Goal: Communication & Community: Answer question/provide support

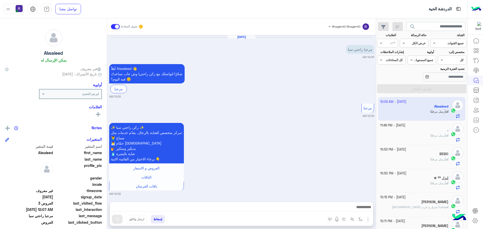
scroll to position [190, 0]
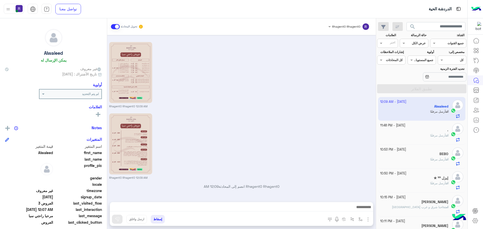
click at [337, 84] on div "Rhagent0 Rhagent0 12:09 AM" at bounding box center [241, 75] width 265 height 68
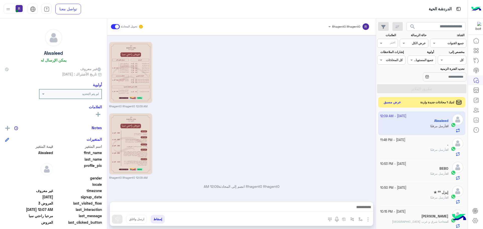
click at [390, 100] on button "عرض مسبق" at bounding box center [392, 102] width 21 height 7
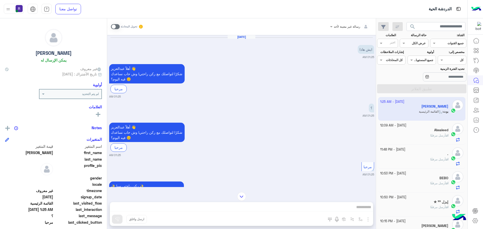
click at [114, 30] on div "تحويل المحادثة" at bounding box center [127, 26] width 32 height 9
click at [116, 27] on span at bounding box center [115, 26] width 9 height 5
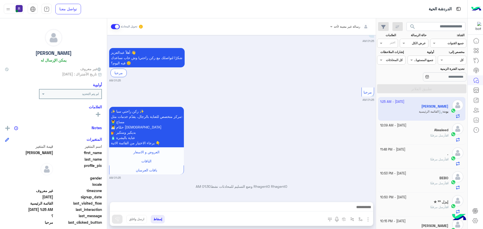
click at [368, 222] on img "button" at bounding box center [368, 220] width 6 height 6
click at [361, 210] on span "الصور" at bounding box center [358, 209] width 9 height 6
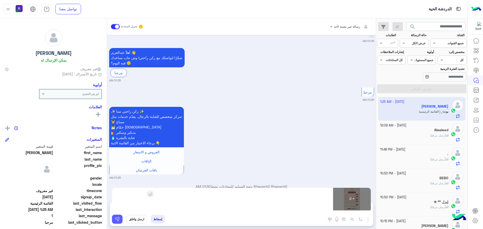
click at [119, 218] on img at bounding box center [117, 219] width 5 height 5
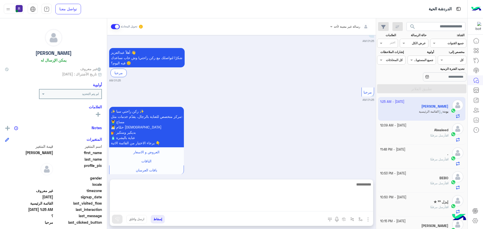
click at [264, 205] on textarea at bounding box center [241, 197] width 263 height 30
paste textarea "**********"
type textarea "**********"
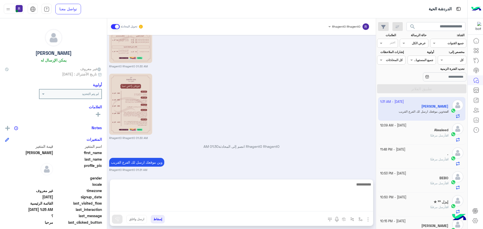
scroll to position [273, 0]
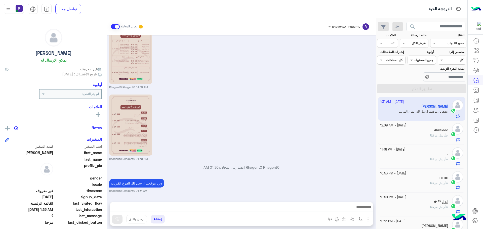
click at [305, 114] on div "Rhagent0 Rhagent0 01:30 AM" at bounding box center [241, 127] width 265 height 68
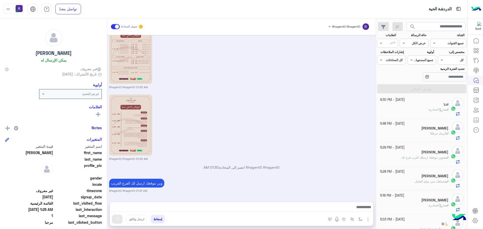
scroll to position [0, 0]
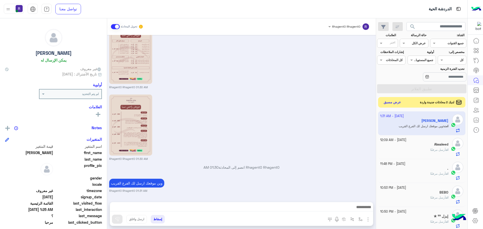
click at [396, 104] on button "عرض مسبق" at bounding box center [392, 102] width 21 height 7
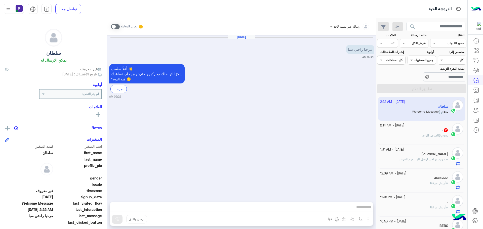
click at [118, 27] on span at bounding box center [115, 26] width 9 height 5
click at [368, 220] on img "button" at bounding box center [368, 220] width 6 height 6
click at [354, 211] on button "الصور" at bounding box center [360, 209] width 21 height 10
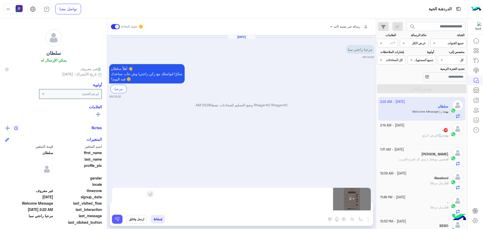
click at [117, 222] on button at bounding box center [117, 219] width 11 height 9
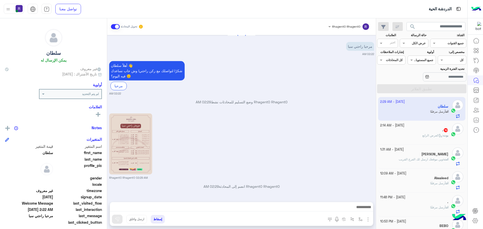
scroll to position [75, 0]
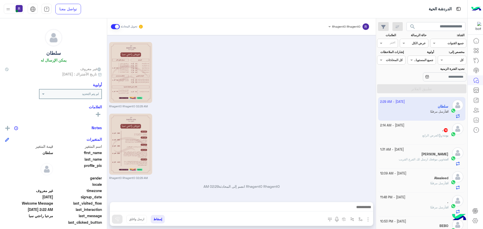
click at [423, 137] on p "بوت : العرض الرابع" at bounding box center [436, 135] width 26 height 5
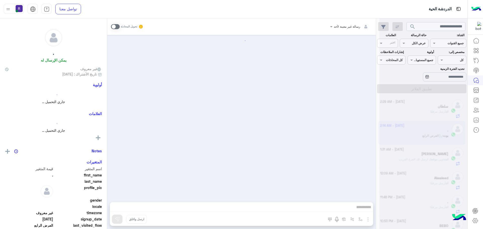
scroll to position [988, 0]
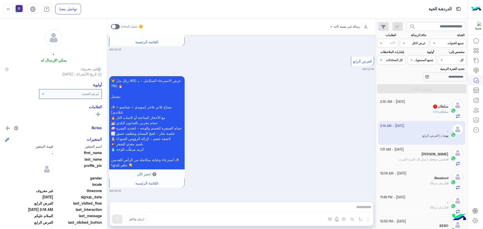
click at [435, 115] on div "سلطان : 200" at bounding box center [414, 114] width 68 height 9
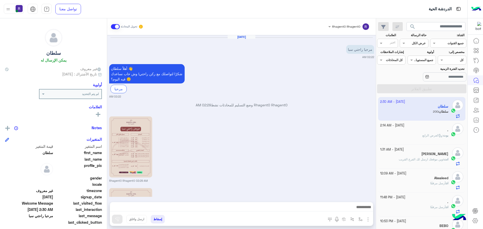
scroll to position [157, 0]
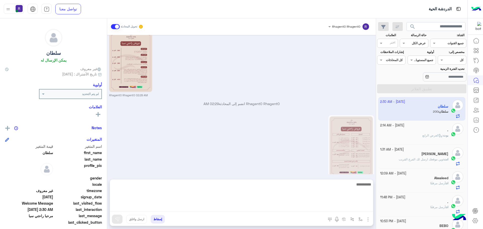
click at [352, 206] on textarea at bounding box center [241, 197] width 263 height 30
type textarea "**********"
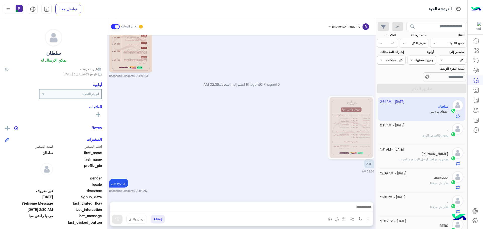
click at [317, 55] on div "Rhagent0 Rhagent0 02:29 AM" at bounding box center [241, 44] width 265 height 68
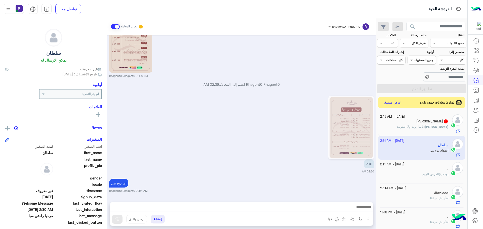
click at [425, 125] on span "انا ما زرت ولا اشتريت" at bounding box center [411, 127] width 28 height 4
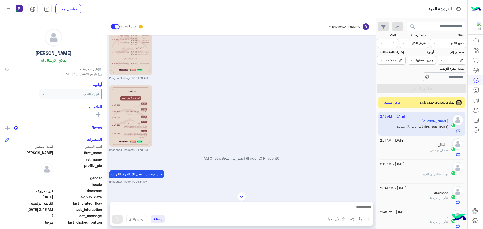
scroll to position [269, 0]
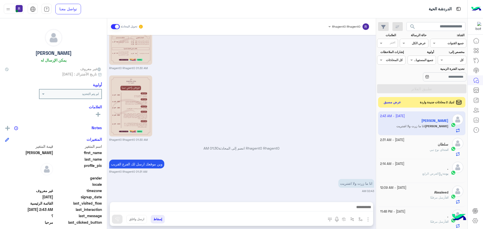
click at [390, 104] on button "عرض مسبق" at bounding box center [392, 102] width 21 height 7
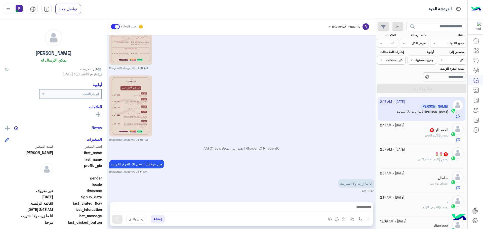
click at [410, 130] on div "الحمد للهـ 19" at bounding box center [414, 130] width 68 height 5
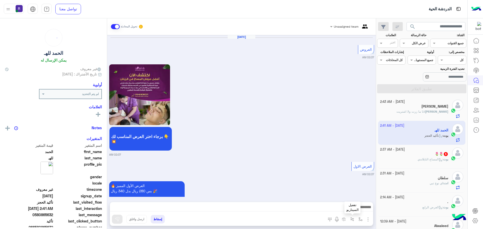
scroll to position [744, 0]
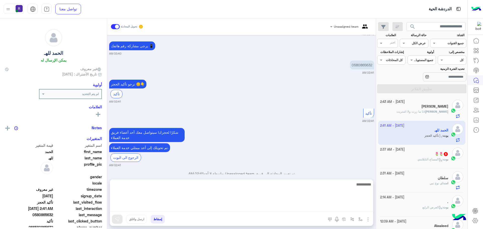
click at [355, 208] on textarea at bounding box center [241, 197] width 263 height 30
type textarea "**********"
click at [347, 185] on textarea "**********" at bounding box center [241, 197] width 263 height 30
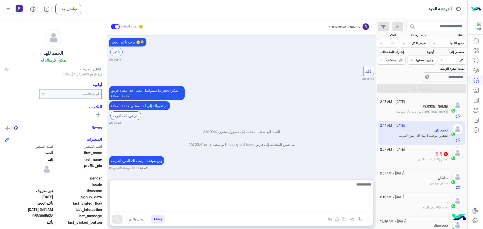
scroll to position [799, 0]
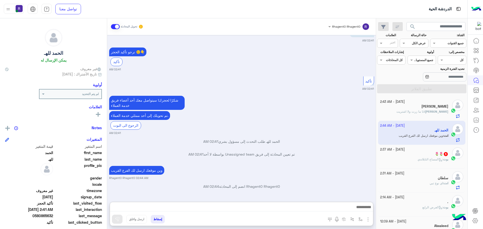
click at [440, 150] on div "[DATE] - 2:37 AM" at bounding box center [414, 150] width 68 height 5
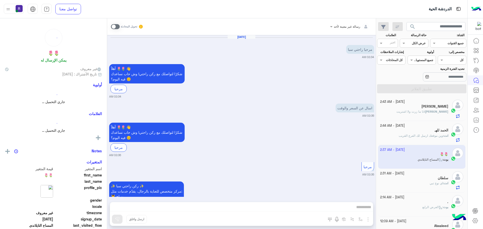
scroll to position [216, 0]
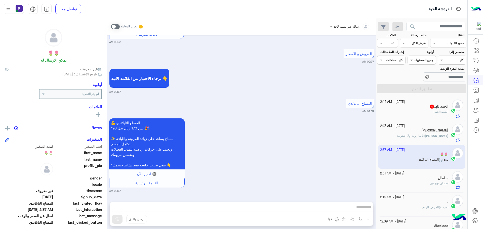
click at [114, 28] on span at bounding box center [115, 26] width 9 height 5
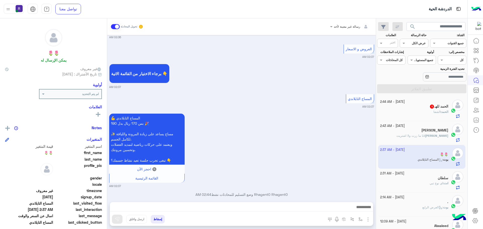
scroll to position [228, 0]
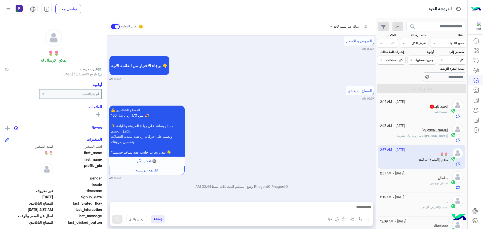
click at [368, 220] on img "button" at bounding box center [368, 220] width 6 height 6
click at [361, 210] on span "الصور" at bounding box center [358, 209] width 9 height 6
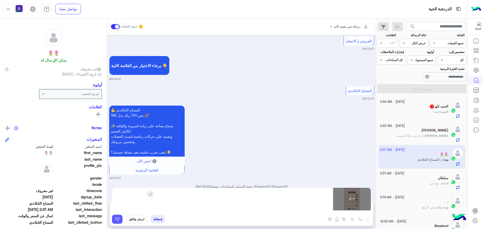
click at [117, 218] on img at bounding box center [117, 219] width 5 height 5
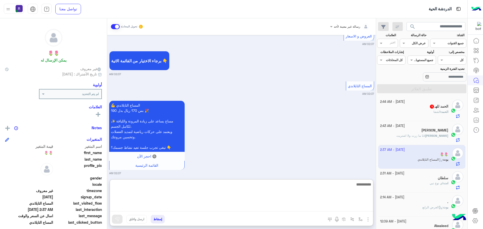
click at [229, 205] on textarea at bounding box center [241, 197] width 263 height 30
click at [268, 201] on textarea at bounding box center [241, 197] width 263 height 30
paste textarea "**********"
type textarea "**********"
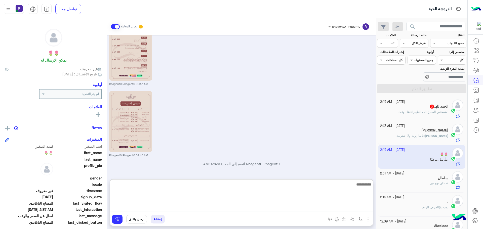
scroll to position [427, 0]
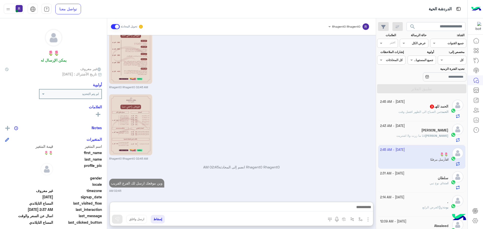
click at [420, 114] on p "الحمد : من الصباح الى الظهر افضل وقت" at bounding box center [424, 112] width 50 height 5
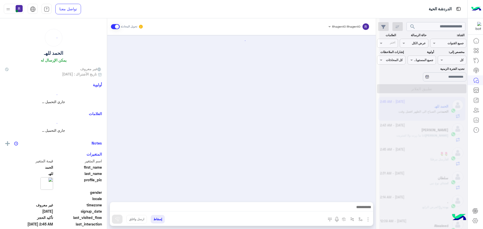
scroll to position [577, 0]
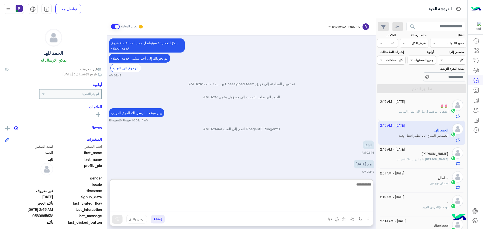
click at [350, 209] on textarea at bounding box center [241, 197] width 263 height 30
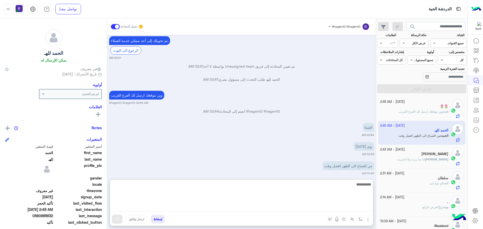
scroll to position [600, 0]
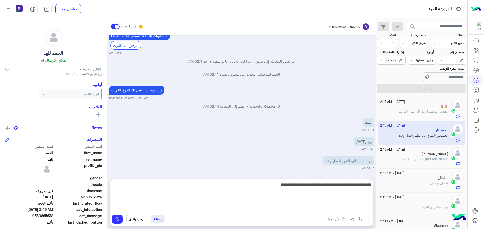
type textarea "**********"
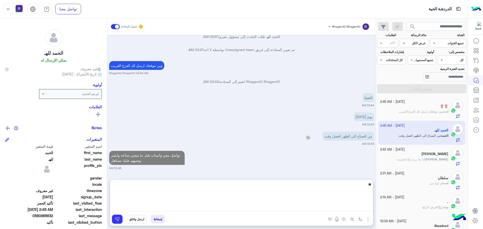
type textarea "**"
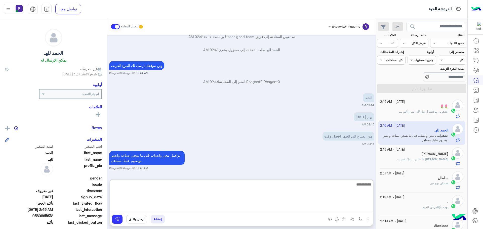
scroll to position [644, 0]
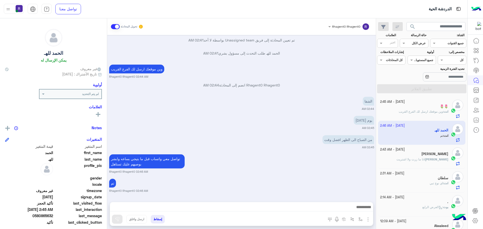
click at [309, 153] on div "تواصل معي واتساب قبل ما بتيجي بساعه وابشر بوصيهم عليك تستاهل Rhagent0 Rhagent0 …" at bounding box center [241, 163] width 265 height 21
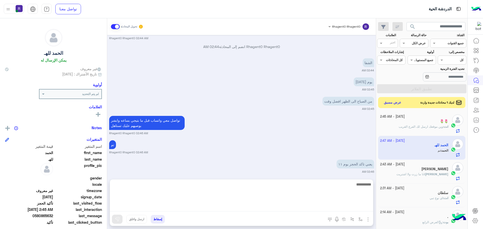
click at [338, 205] on textarea at bounding box center [241, 197] width 263 height 30
type textarea "**********"
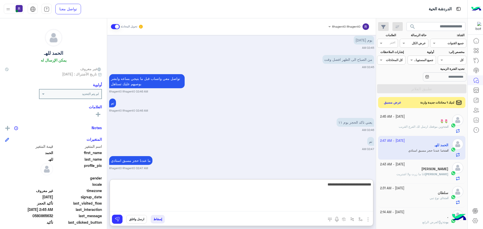
type textarea "**********"
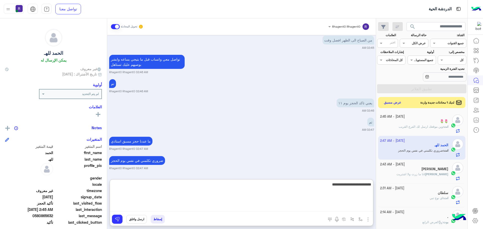
type textarea "**********"
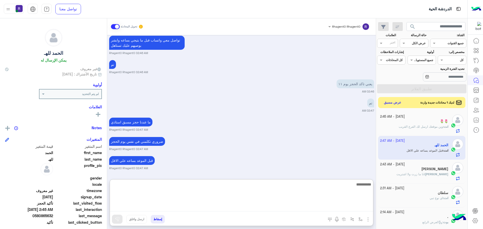
scroll to position [759, 0]
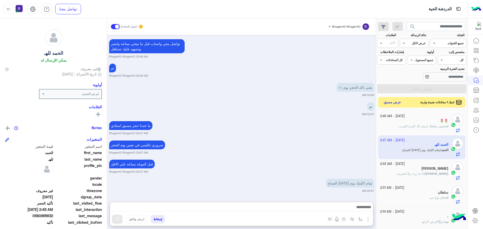
click at [389, 100] on button "عرض مسبق" at bounding box center [392, 102] width 21 height 7
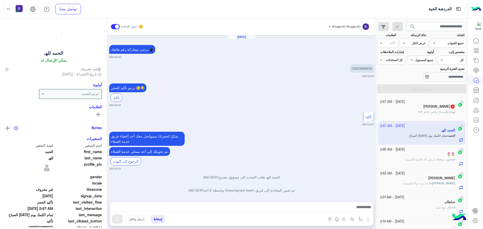
scroll to position [253, 0]
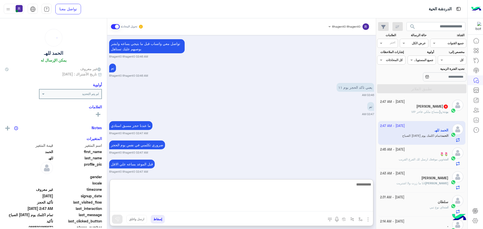
click at [353, 206] on textarea at bounding box center [241, 197] width 263 height 30
type textarea "**"
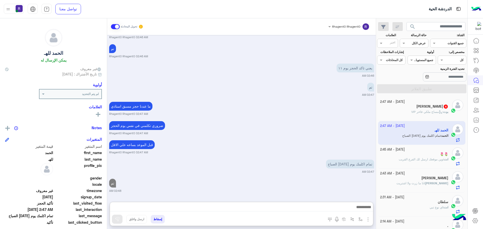
click at [117, 26] on span at bounding box center [115, 26] width 9 height 5
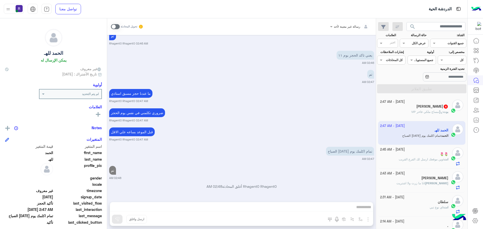
scroll to position [298, 0]
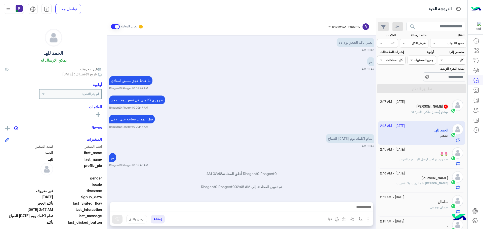
click at [422, 113] on span "مساج ملكي فاخر VIP" at bounding box center [427, 112] width 31 height 4
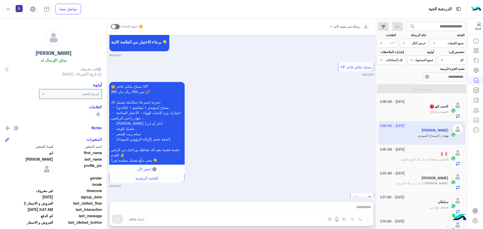
scroll to position [464, 0]
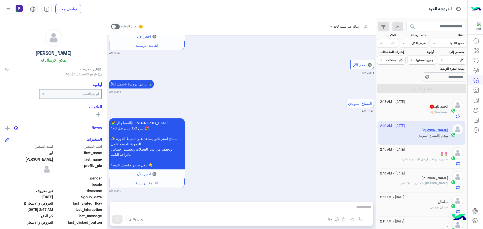
click at [441, 109] on h5 "الحمد للهـ 1" at bounding box center [439, 106] width 19 height 4
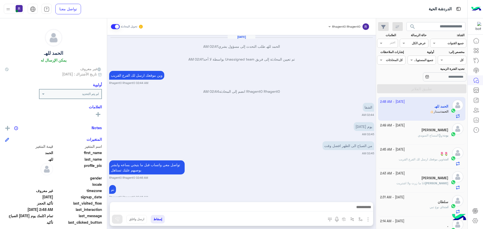
scroll to position [205, 0]
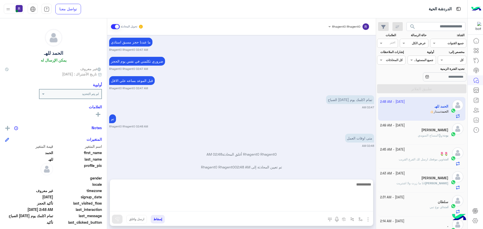
click at [329, 210] on textarea at bounding box center [241, 197] width 263 height 30
type textarea "**********"
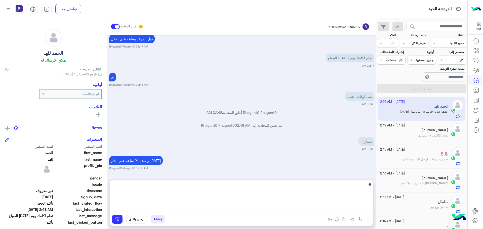
type textarea "*"
type textarea "********"
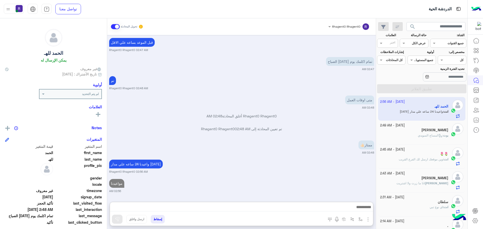
click at [117, 29] on span at bounding box center [115, 26] width 9 height 5
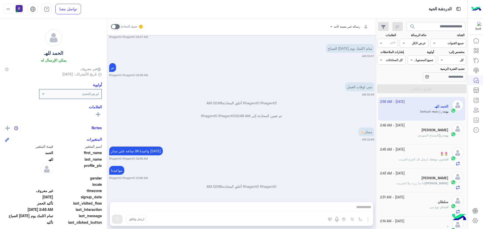
scroll to position [315, 0]
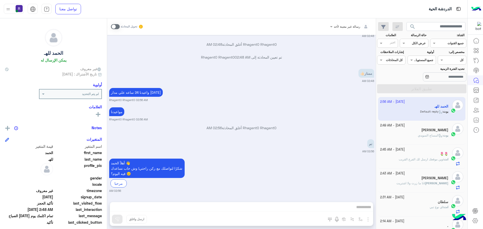
click at [289, 185] on div "أهلاً الحمد 👋 شكرًا لتواصلك مع ركن راحتي! وش حاب نساعدك فيه [DATE]؟ 😊 مرحبا 02:…" at bounding box center [241, 176] width 265 height 36
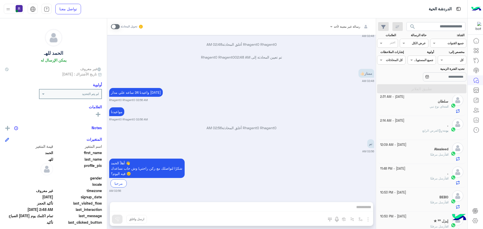
scroll to position [0, 0]
